Goal: Navigation & Orientation: Find specific page/section

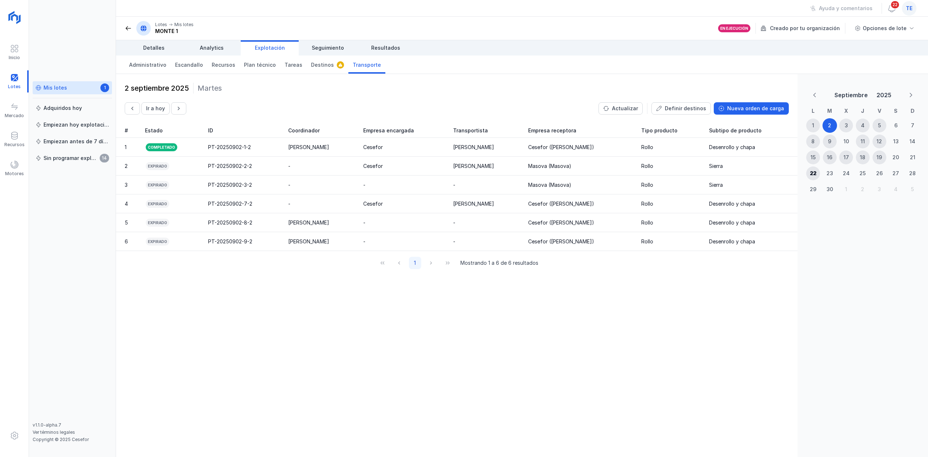
click at [911, 9] on span "te" at bounding box center [908, 8] width 7 height 7
click at [849, 100] on div "Cerrar sesión" at bounding box center [842, 94] width 145 height 24
click at [851, 95] on div "Cerrar sesión" at bounding box center [843, 93] width 34 height 7
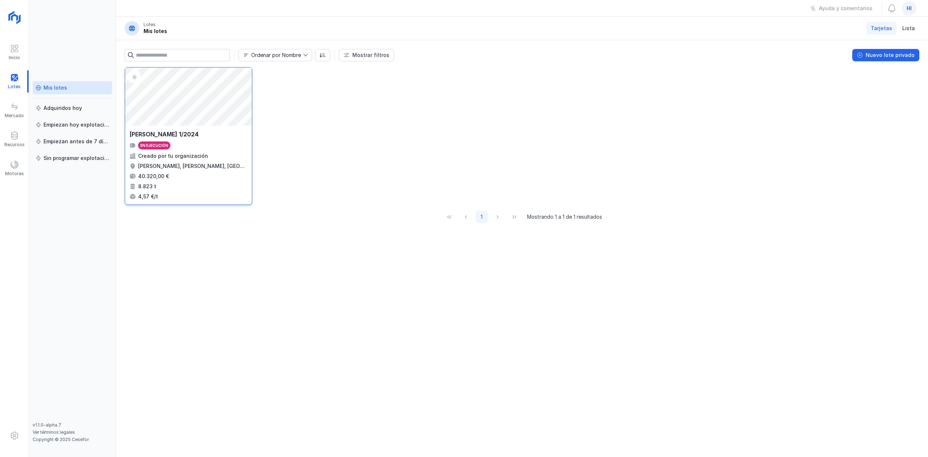
click at [215, 129] on div "JARAMILLO 1/2024 En ejecución Creado por tu organización Jaramillo de la Fuente…" at bounding box center [188, 164] width 127 height 79
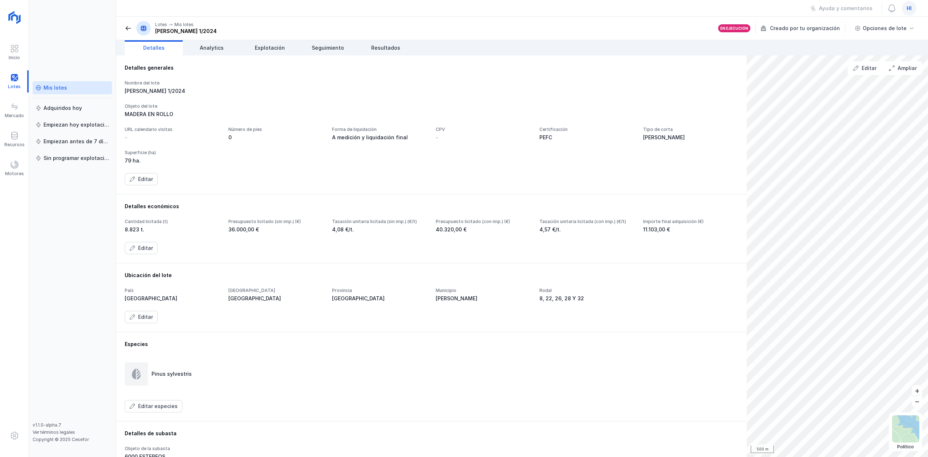
scroll to position [103, 0]
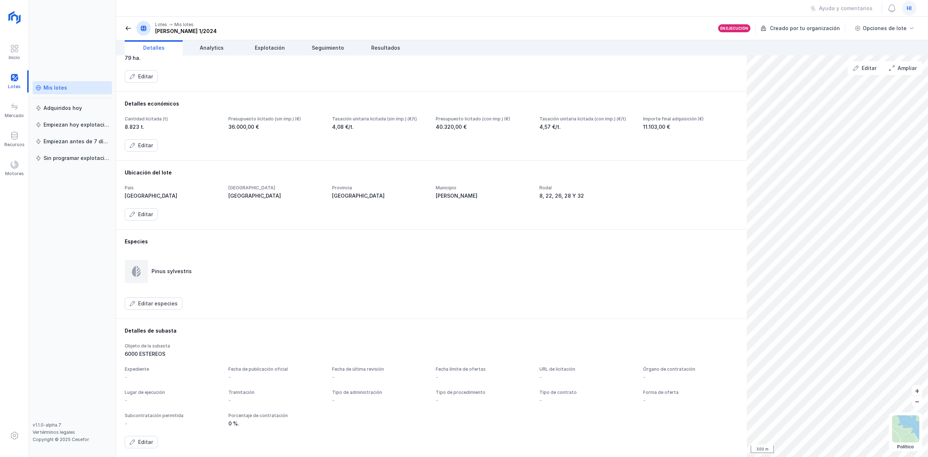
click at [317, 236] on div "Especies Pinus sylvestris Editar especies" at bounding box center [431, 273] width 630 height 89
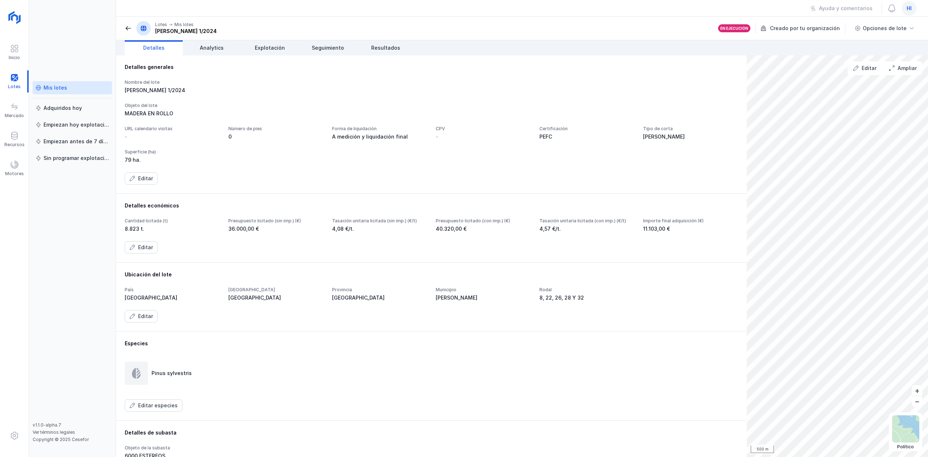
scroll to position [0, 0]
click at [10, 130] on div "Recursos" at bounding box center [14, 139] width 29 height 22
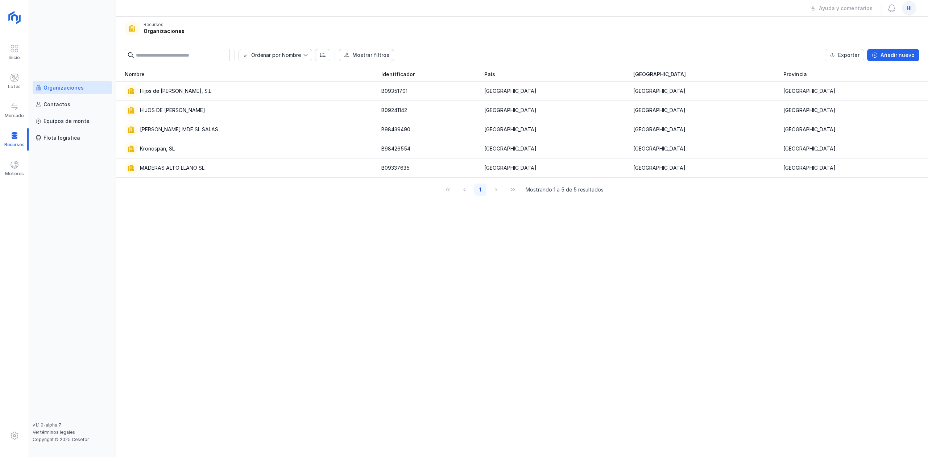
click at [57, 88] on div "Organizaciones" at bounding box center [63, 87] width 40 height 7
click at [906, 7] on span "hi" at bounding box center [908, 8] width 5 height 7
click at [863, 96] on button "Cerrar sesión" at bounding box center [842, 93] width 133 height 12
